Goal: Task Accomplishment & Management: Use online tool/utility

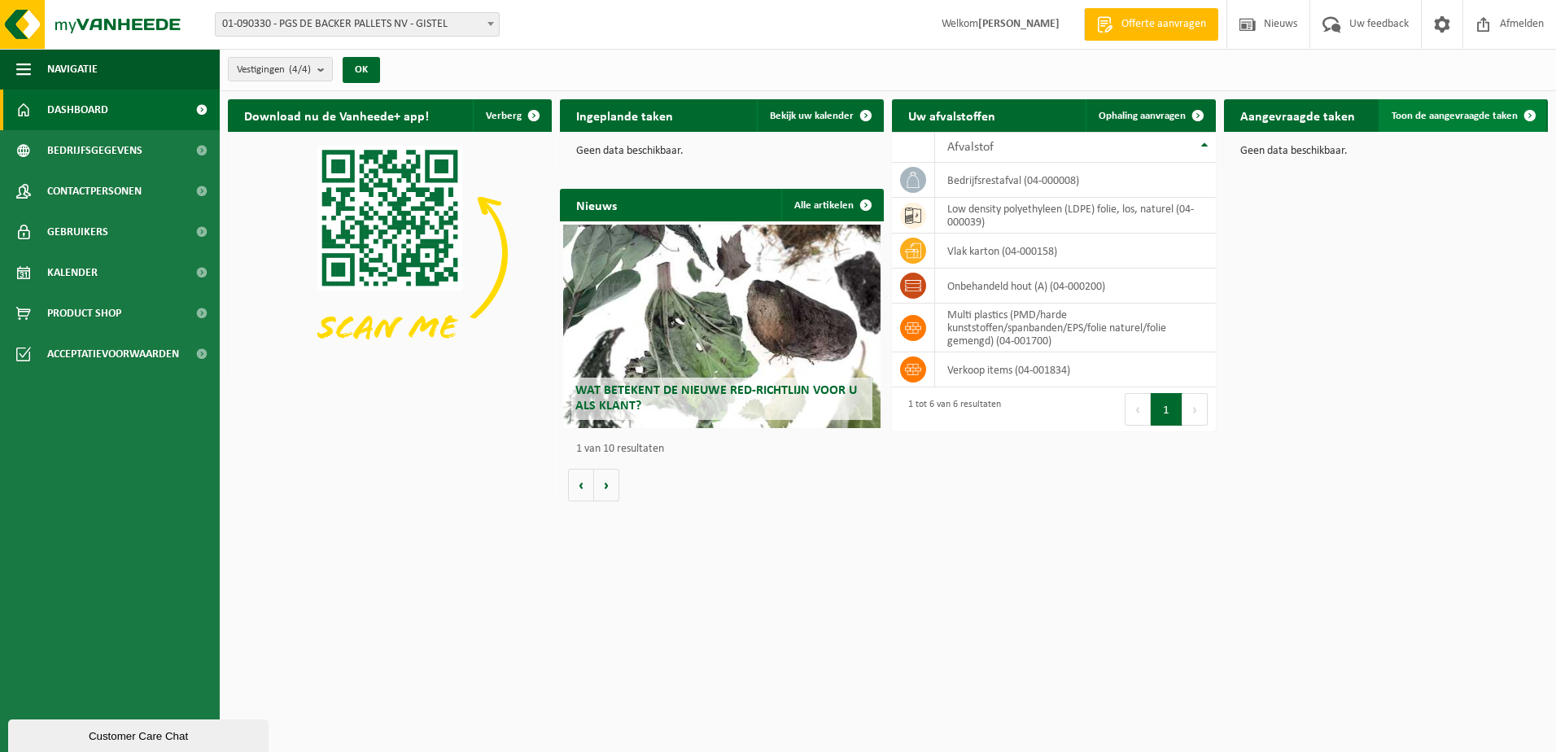
click at [1470, 111] on span "Toon de aangevraagde taken" at bounding box center [1455, 116] width 126 height 11
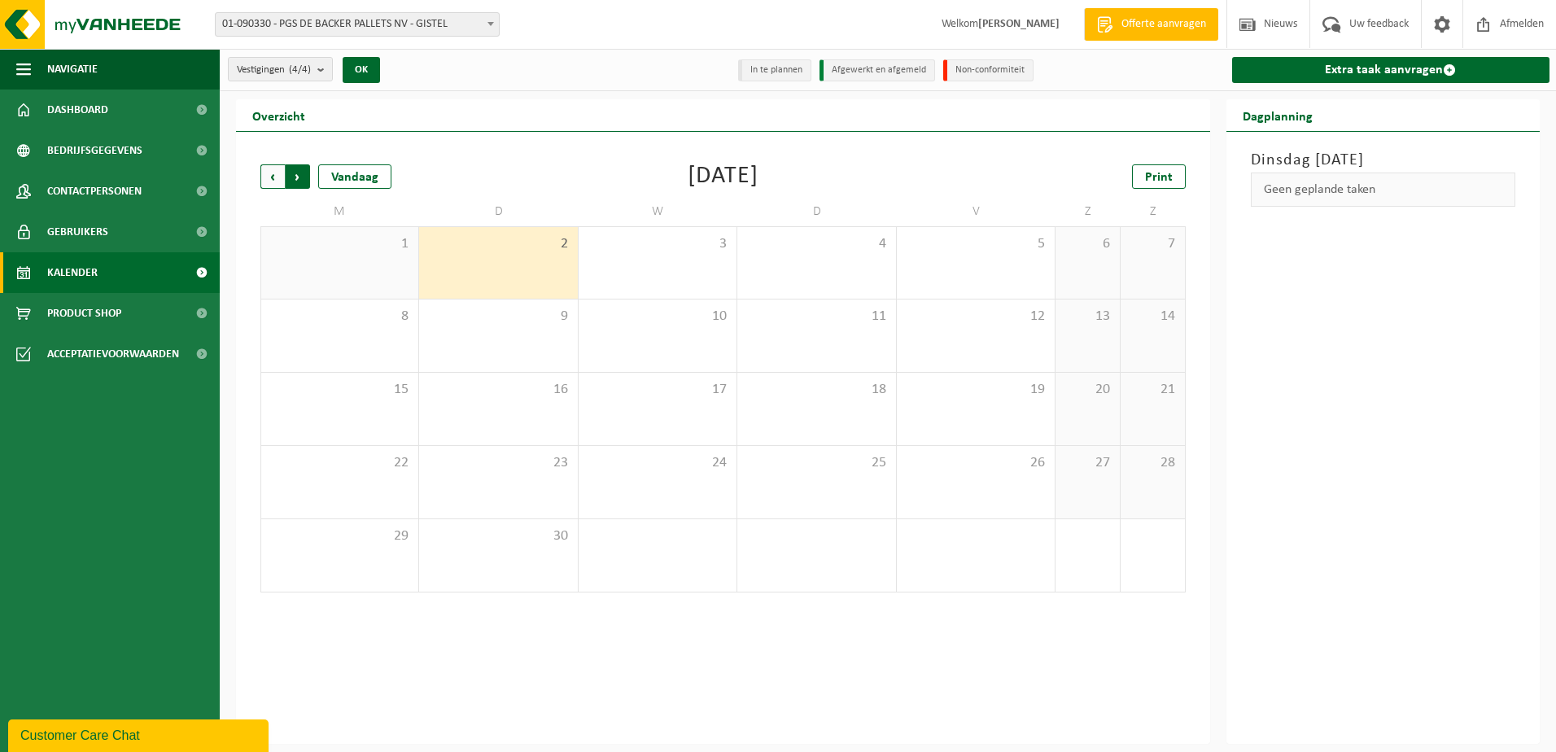
click at [271, 176] on span "Vorige" at bounding box center [272, 176] width 24 height 24
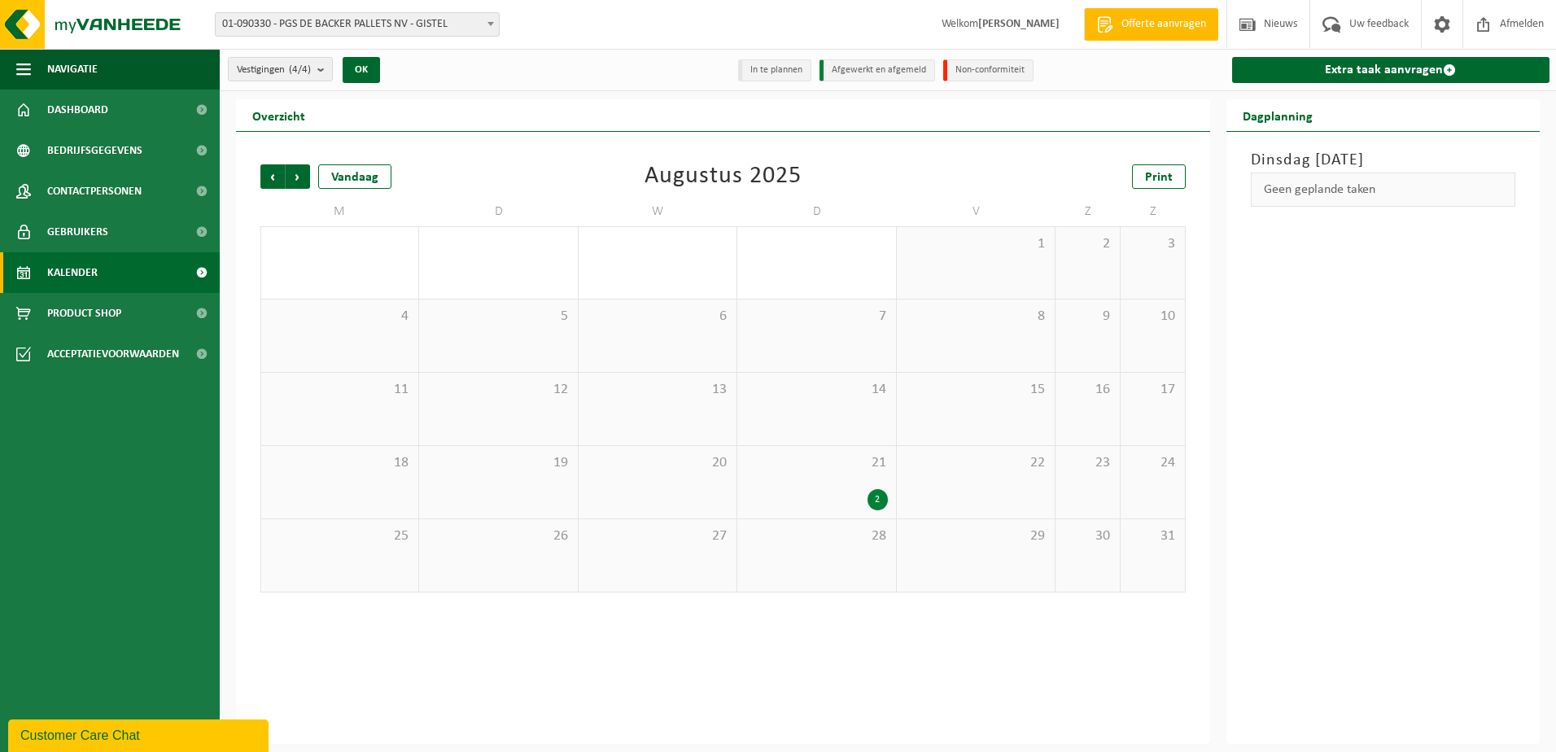
click at [876, 496] on div "2" at bounding box center [877, 499] width 20 height 21
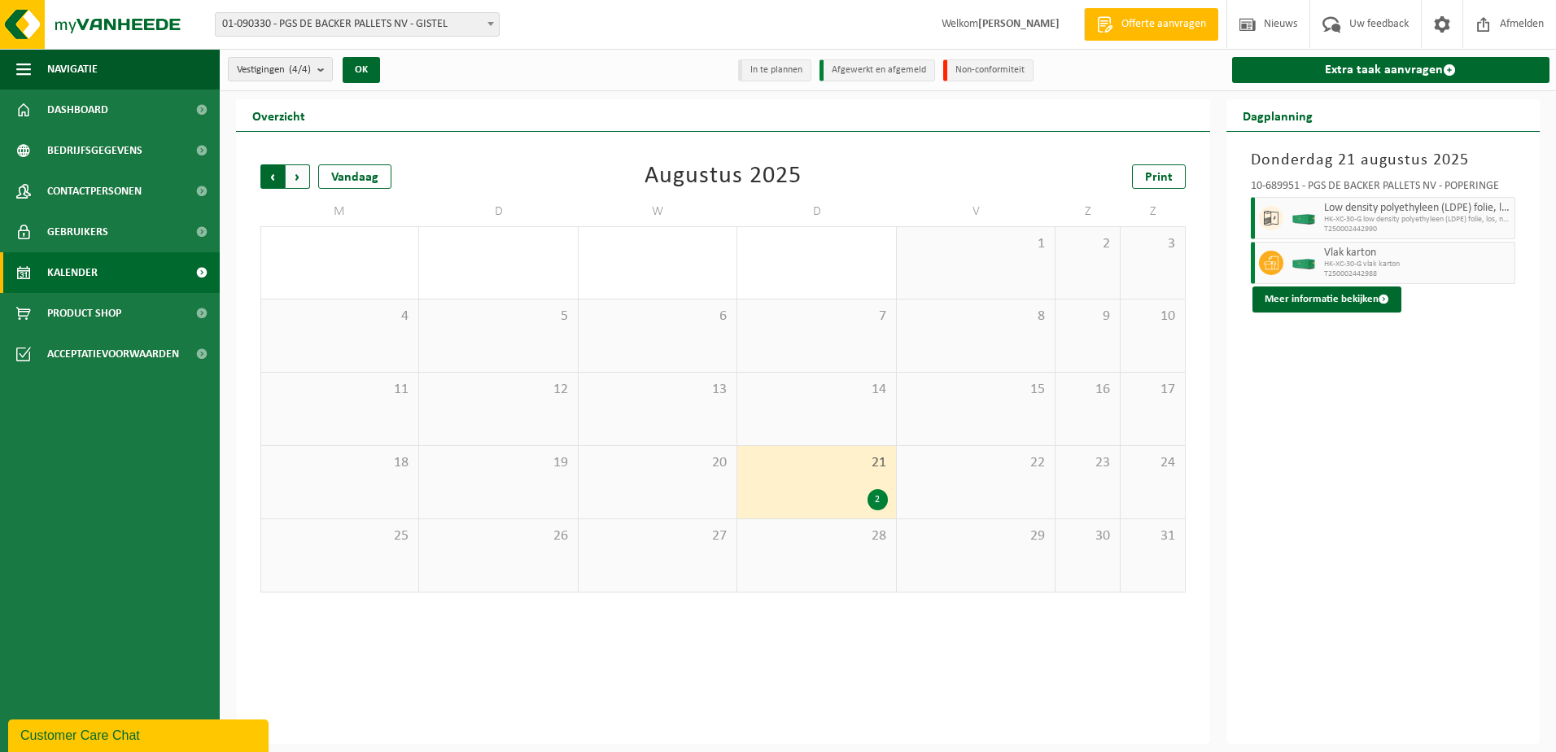
click at [297, 172] on span "Volgende" at bounding box center [298, 176] width 24 height 24
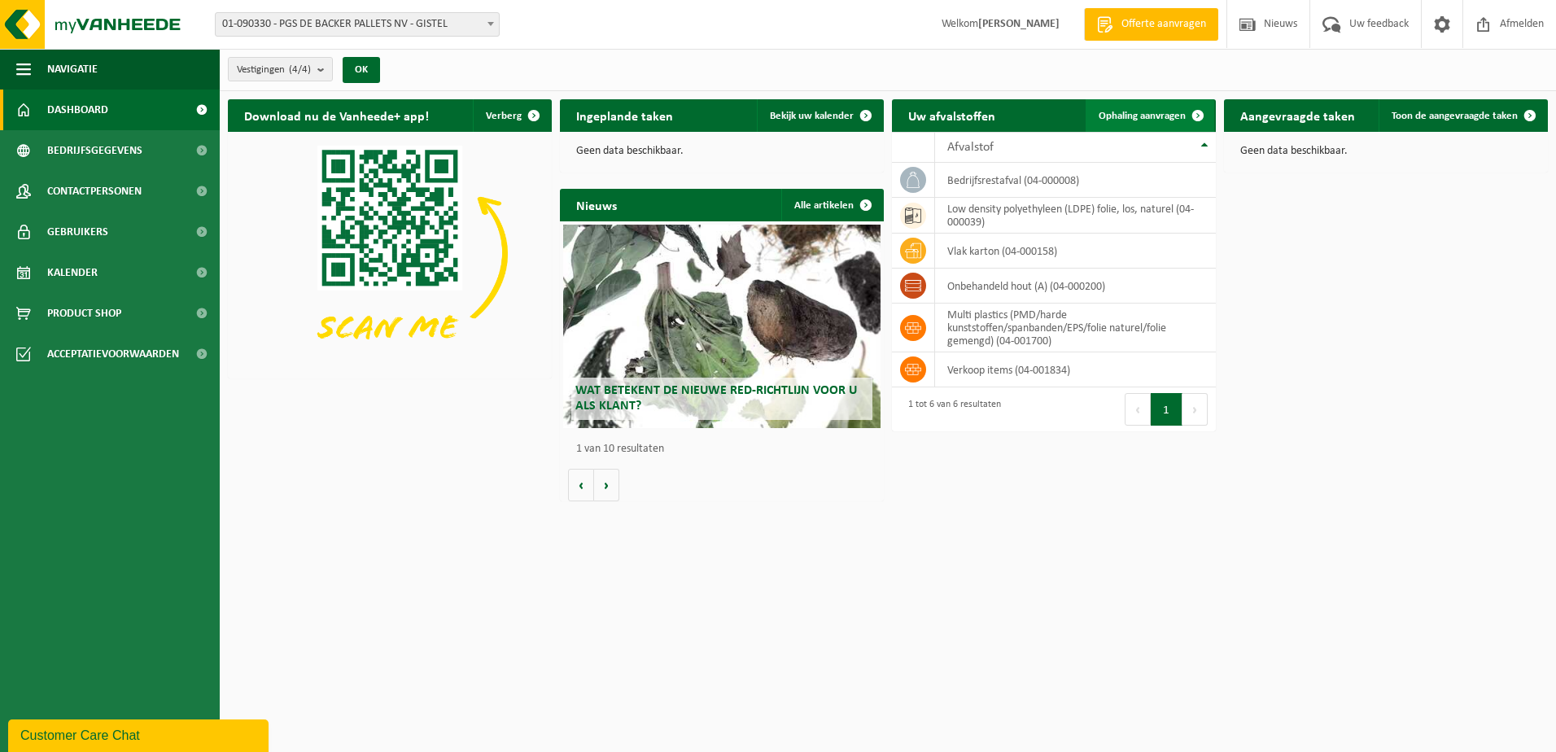
click at [1134, 111] on span "Ophaling aanvragen" at bounding box center [1142, 116] width 87 height 11
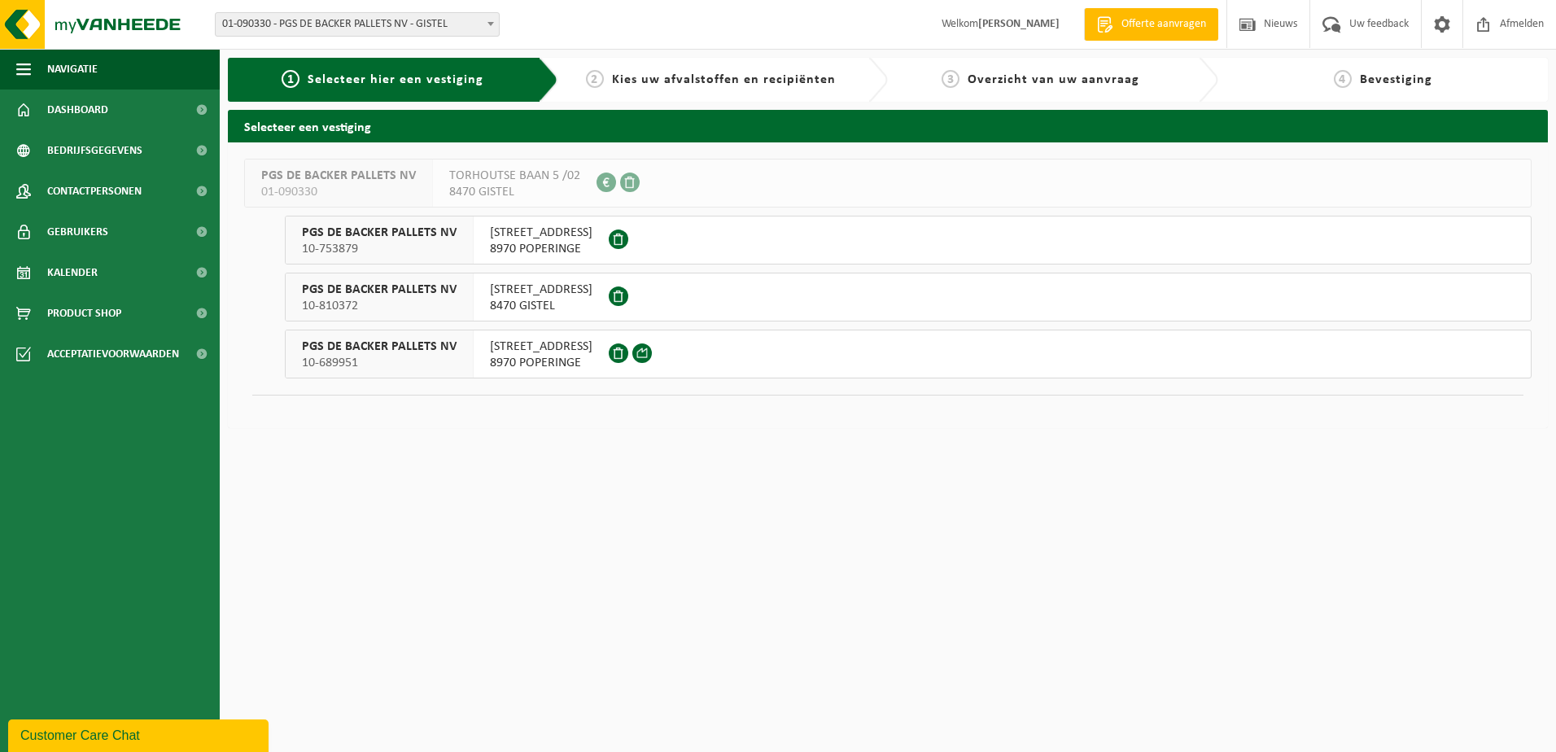
click at [540, 361] on span "8970 POPERINGE" at bounding box center [541, 363] width 103 height 16
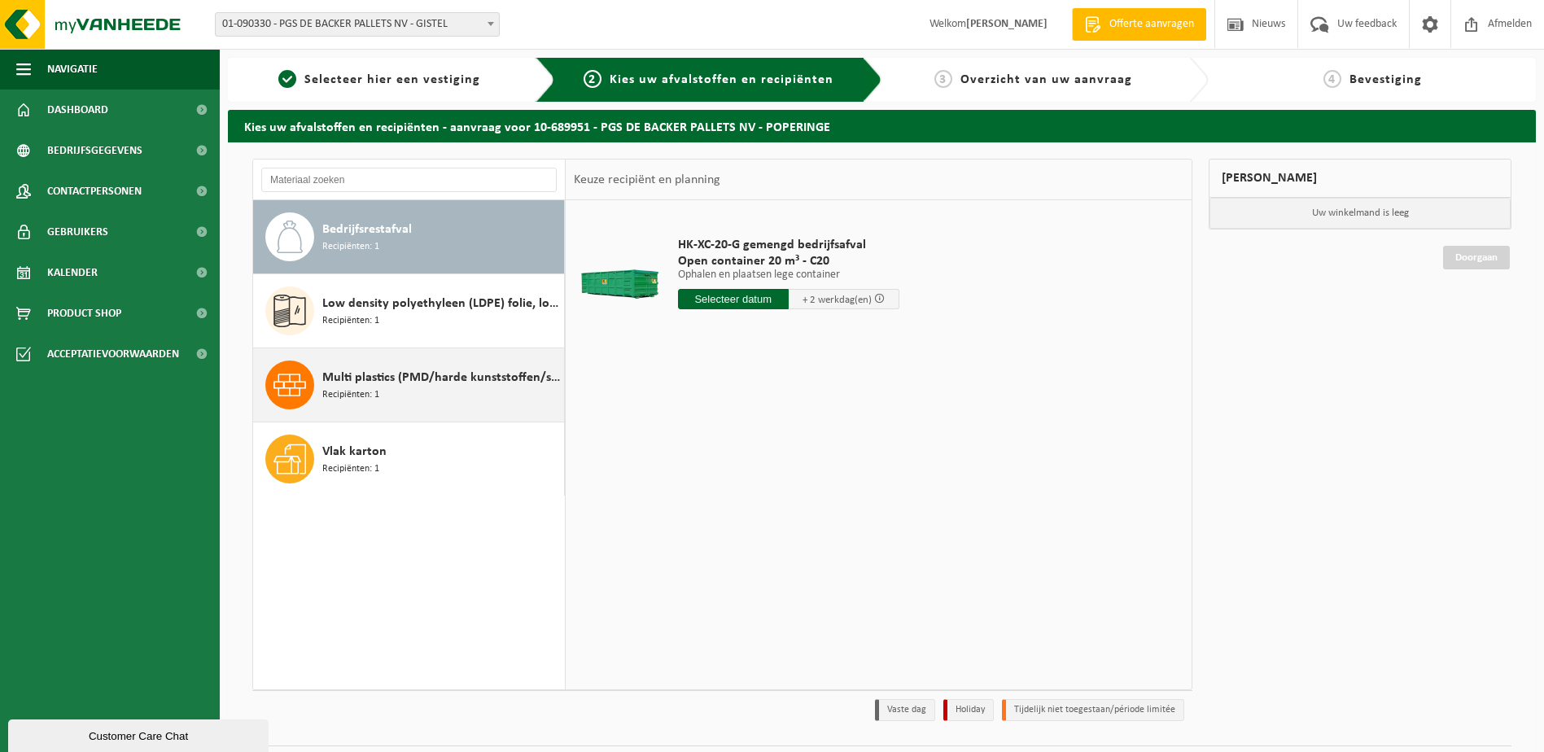
click at [427, 382] on span "Multi plastics (PMD/harde kunststoffen/spanbanden/EPS/folie naturel/folie gemen…" at bounding box center [441, 378] width 238 height 20
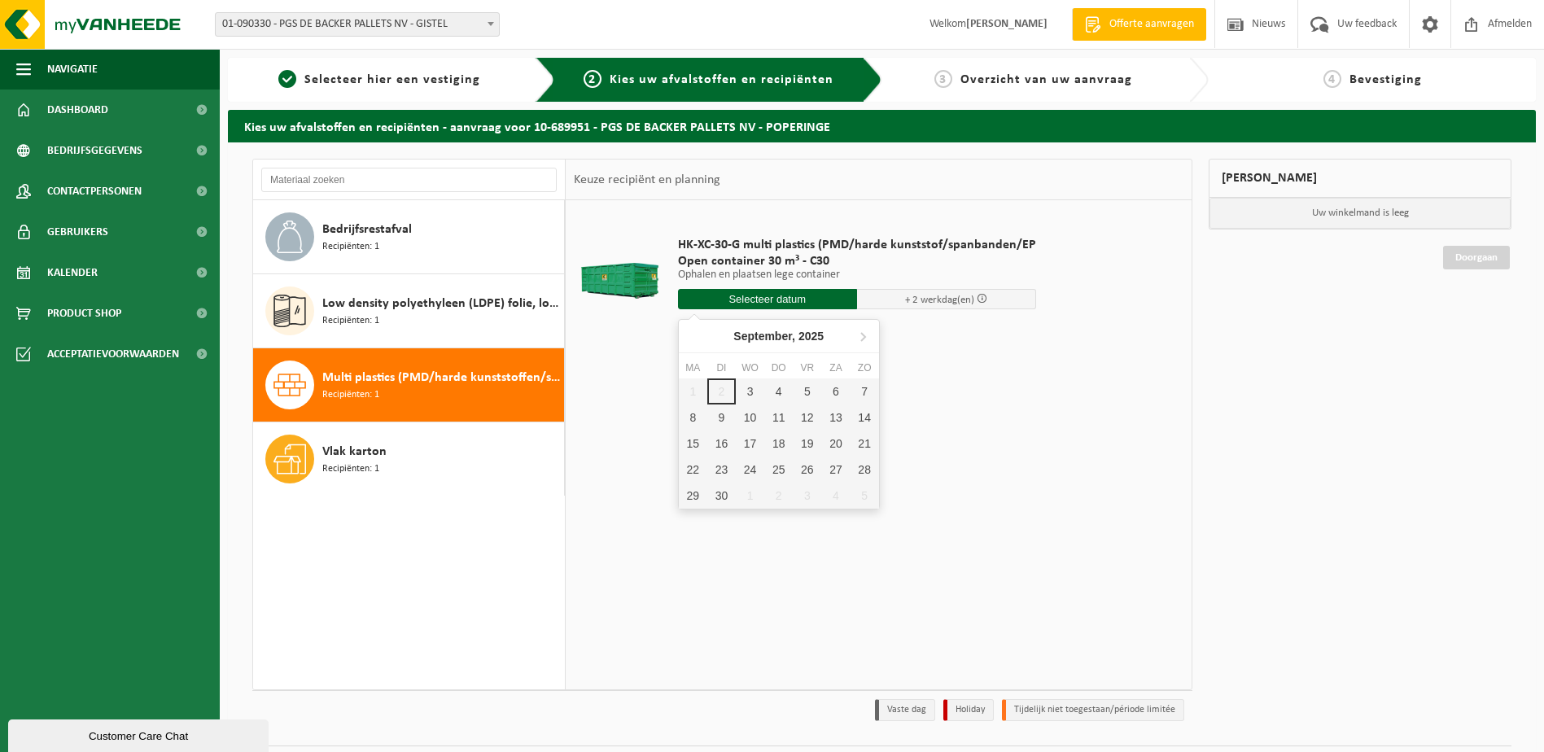
click at [771, 291] on input "text" at bounding box center [767, 299] width 179 height 20
click at [749, 388] on div "3" at bounding box center [750, 391] width 28 height 26
type input "Van 2025-09-03"
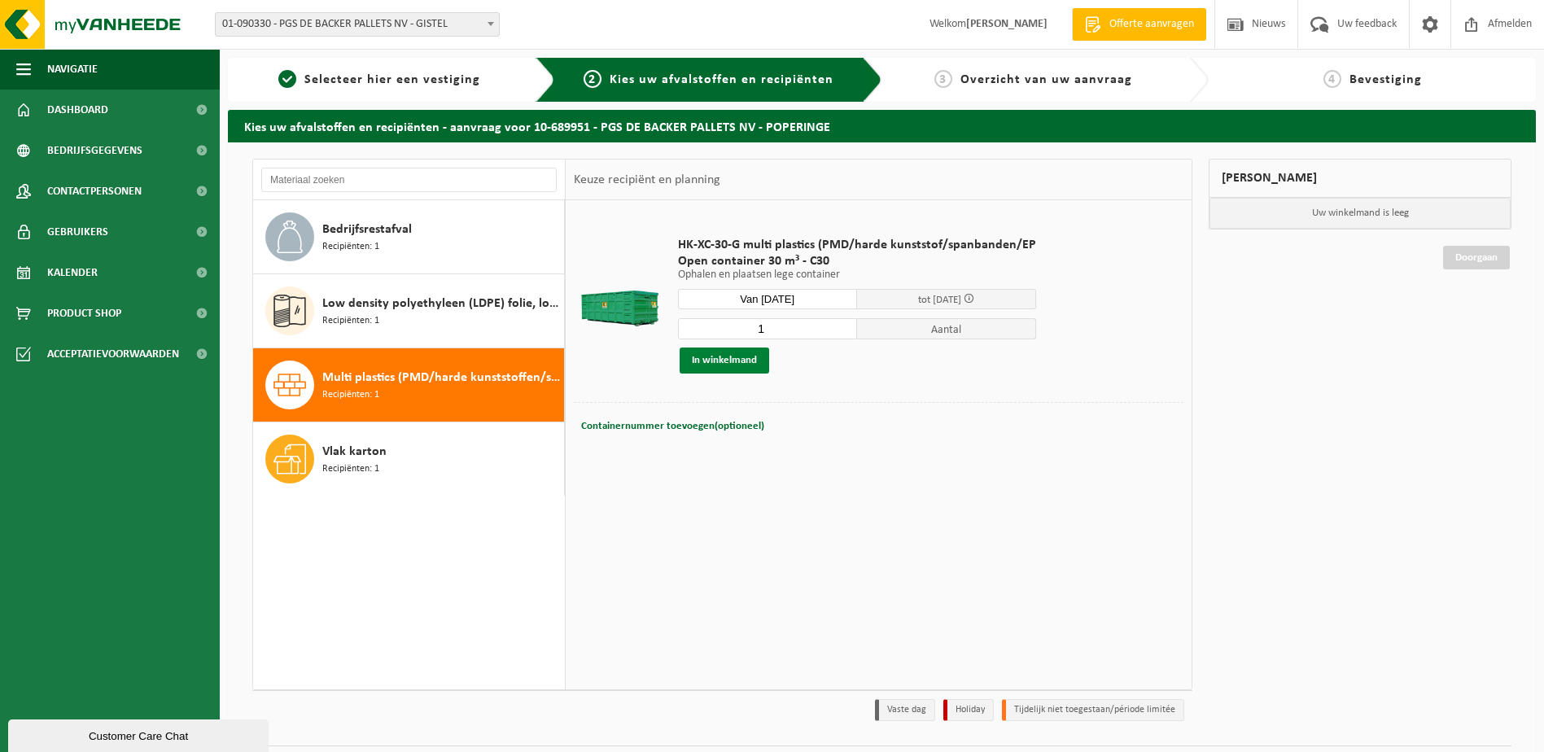
click at [729, 357] on button "In winkelmand" at bounding box center [725, 360] width 90 height 26
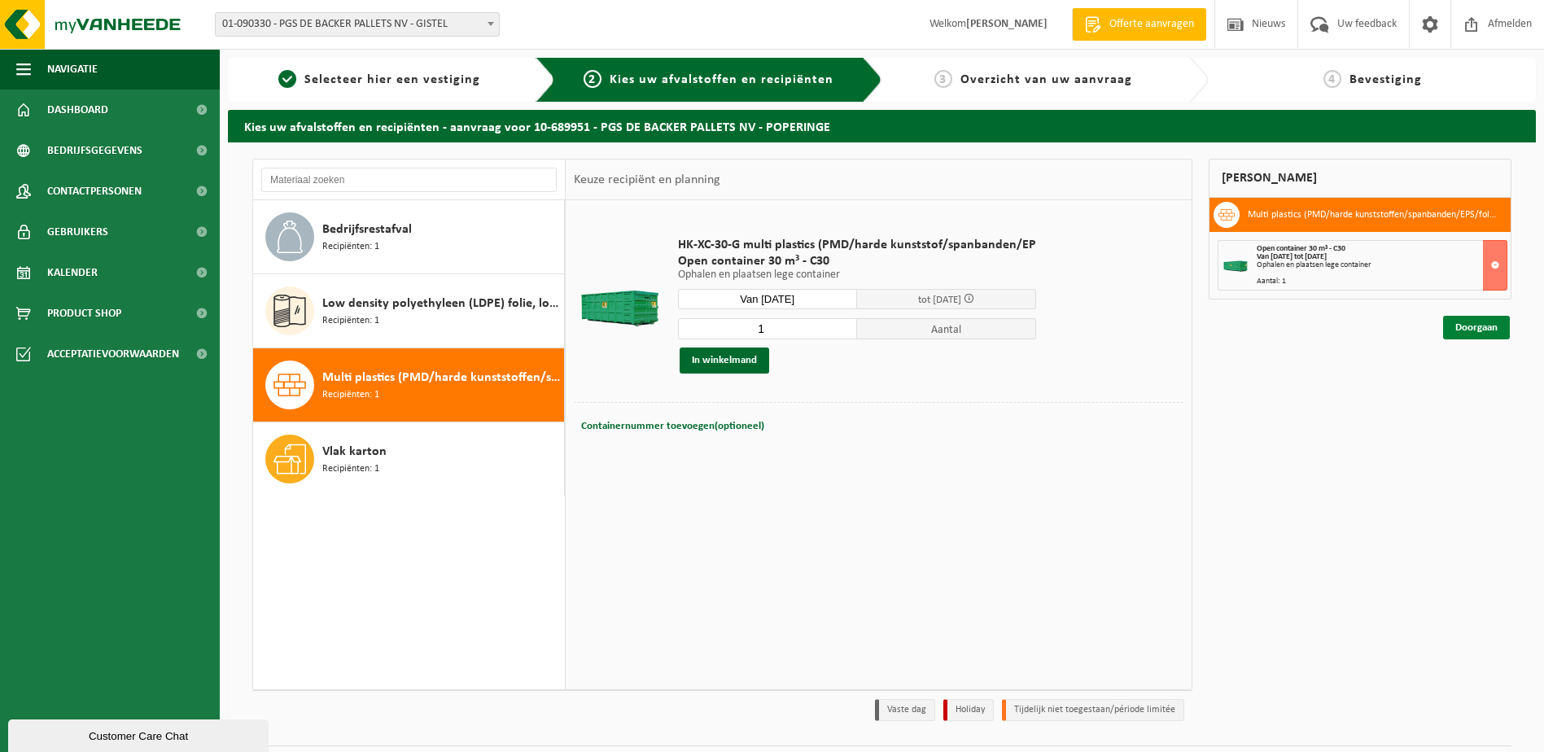
click at [1462, 326] on link "Doorgaan" at bounding box center [1476, 328] width 67 height 24
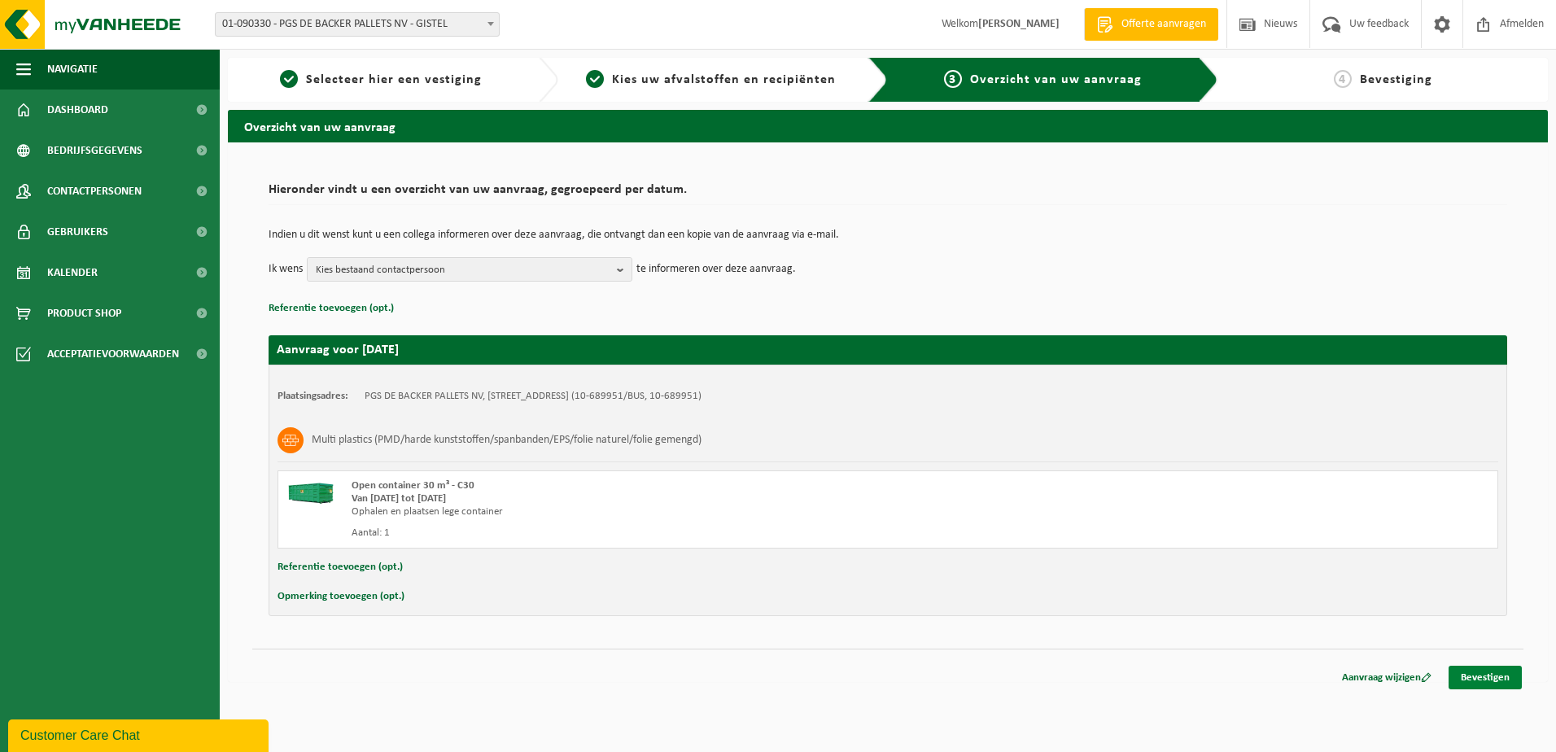
click at [1481, 675] on link "Bevestigen" at bounding box center [1485, 678] width 73 height 24
